Goal: Task Accomplishment & Management: Manage account settings

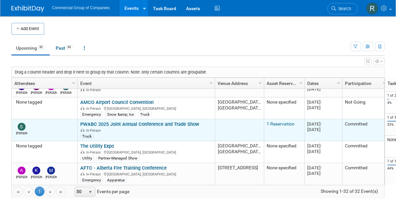
click at [114, 121] on link "PWABC 2025 Joint Annual Conference and Trade Show" at bounding box center [139, 124] width 119 height 6
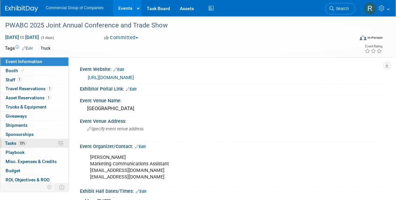
click at [36, 143] on link "33% Tasks 33%" at bounding box center [34, 143] width 68 height 9
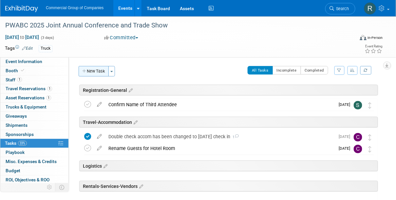
click at [93, 69] on button "New Task" at bounding box center [94, 71] width 30 height 10
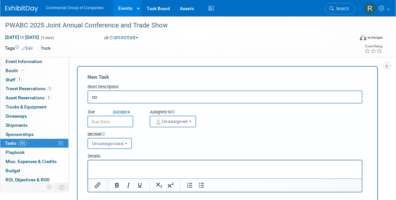
type input "c"
type input "Rent Power before Deadline"
click at [182, 124] on span "Unassigned" at bounding box center [170, 121] width 33 height 5
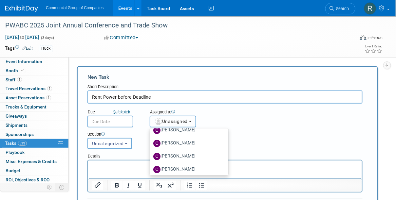
scroll to position [178, 0]
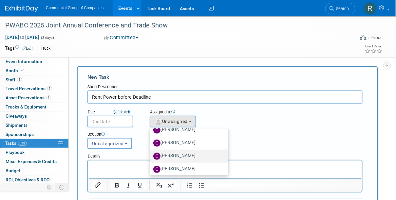
click at [182, 156] on label "Cole Mattern" at bounding box center [187, 156] width 68 height 10
click at [151, 156] on input "Cole Mattern" at bounding box center [149, 156] width 4 height 4
select select "1bf77cdd-794e-41e5-92c8-c5ff4e4784cf"
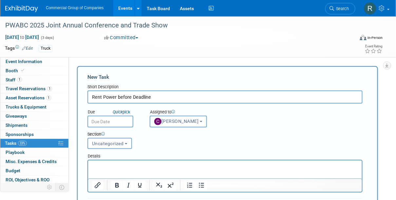
click at [132, 95] on input "Rent Power before Deadline" at bounding box center [224, 97] width 275 height 13
type input "Rent Power before price increase Deadline"
click at [118, 138] on button "Uncategorized" at bounding box center [109, 143] width 45 height 11
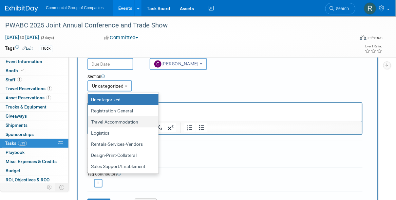
scroll to position [63, 0]
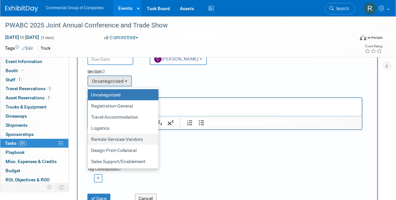
click at [129, 140] on label "Rentals-Services-Vendors" at bounding box center [121, 139] width 61 height 9
click at [89, 140] on input "Rentals-Services-Vendors" at bounding box center [86, 140] width 4 height 4
select select "11265823"
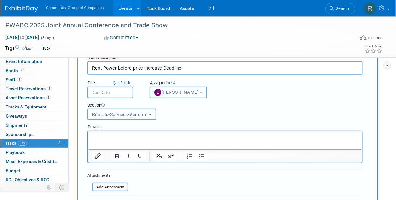
scroll to position [24, 0]
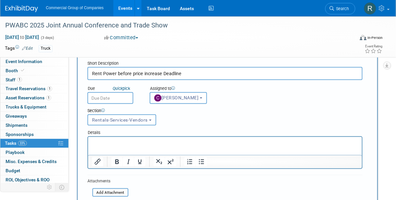
click at [124, 95] on input "text" at bounding box center [110, 98] width 46 height 12
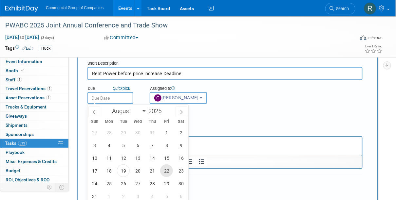
click at [164, 171] on span "22" at bounding box center [166, 171] width 13 height 13
type input "Aug 22, 2025"
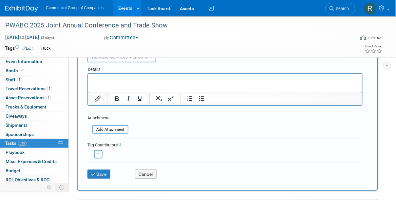
scroll to position [92, 0]
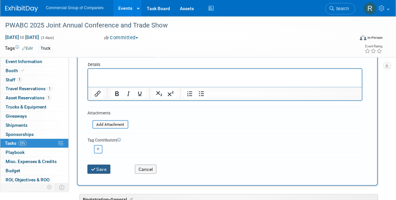
click at [99, 170] on button "Save" at bounding box center [98, 169] width 23 height 9
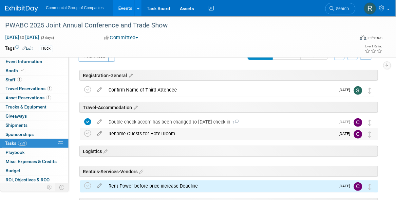
scroll to position [0, 0]
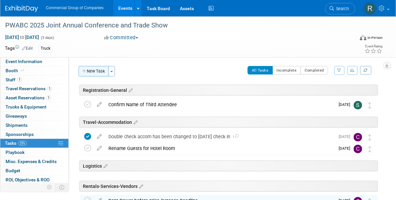
click at [94, 72] on button "New Task" at bounding box center [94, 71] width 30 height 10
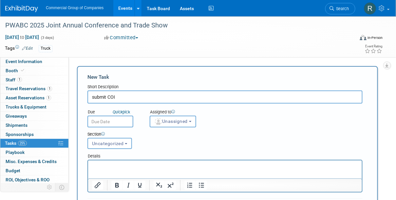
type input "submit COI"
click at [113, 121] on input "text" at bounding box center [110, 122] width 46 height 12
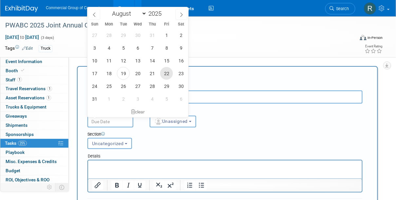
click at [167, 73] on span "22" at bounding box center [166, 73] width 13 height 13
type input "Aug 22, 2025"
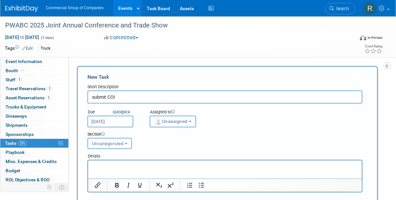
click at [177, 122] on span "Unassigned" at bounding box center [170, 121] width 33 height 5
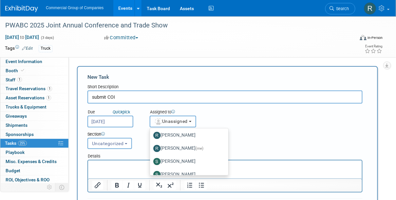
scroll to position [535, 0]
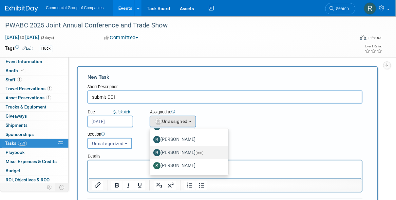
click at [177, 151] on label "Rod Leland (me)" at bounding box center [187, 153] width 68 height 10
click at [151, 151] on input "Rod Leland (me)" at bounding box center [149, 152] width 4 height 4
select select "94480758-a96d-444d-9a56-a22f3c90525a"
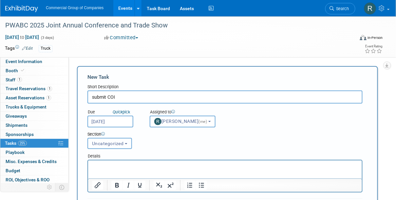
click at [110, 144] on span "Uncategorized" at bounding box center [108, 143] width 32 height 5
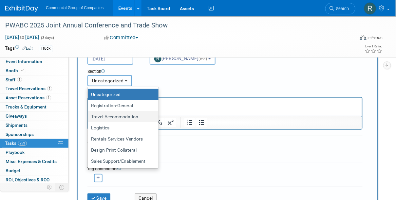
scroll to position [67, 0]
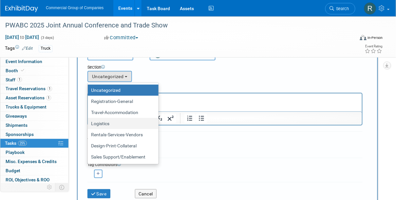
click at [125, 125] on label "Logistics" at bounding box center [121, 124] width 61 height 9
click at [89, 125] on input "Logistics" at bounding box center [86, 124] width 4 height 4
select select "11265822"
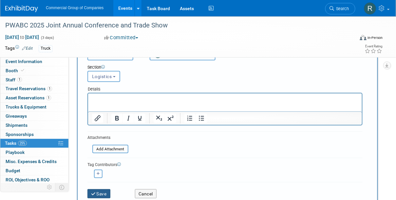
click at [101, 193] on button "Save" at bounding box center [98, 194] width 23 height 9
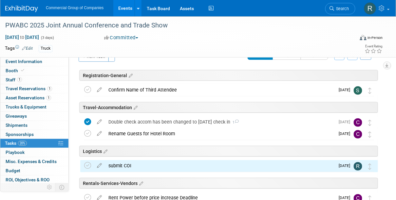
scroll to position [0, 0]
